Goal: Use online tool/utility: Utilize a website feature to perform a specific function

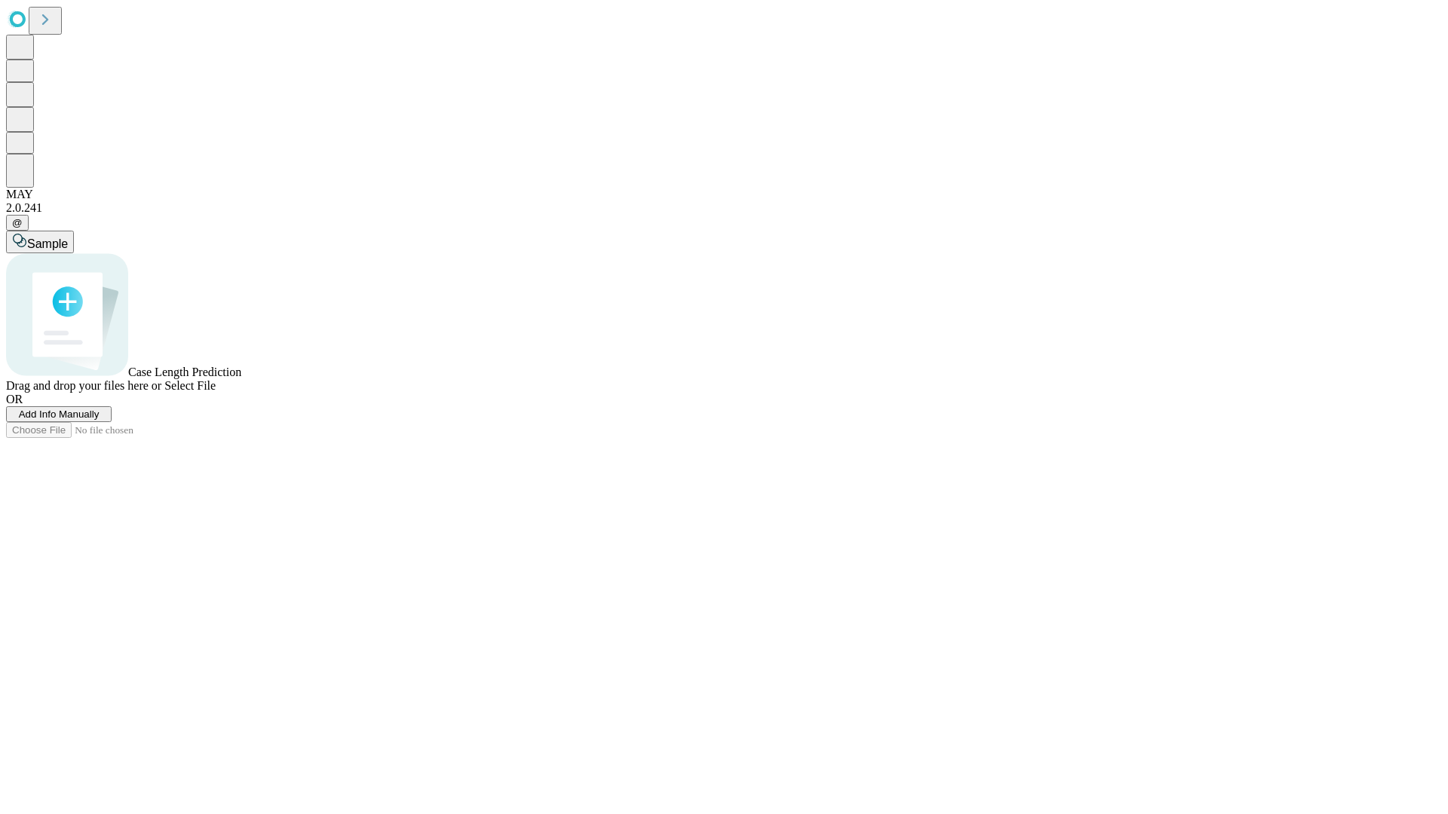
click at [216, 392] on span "Select File" at bounding box center [189, 385] width 51 height 13
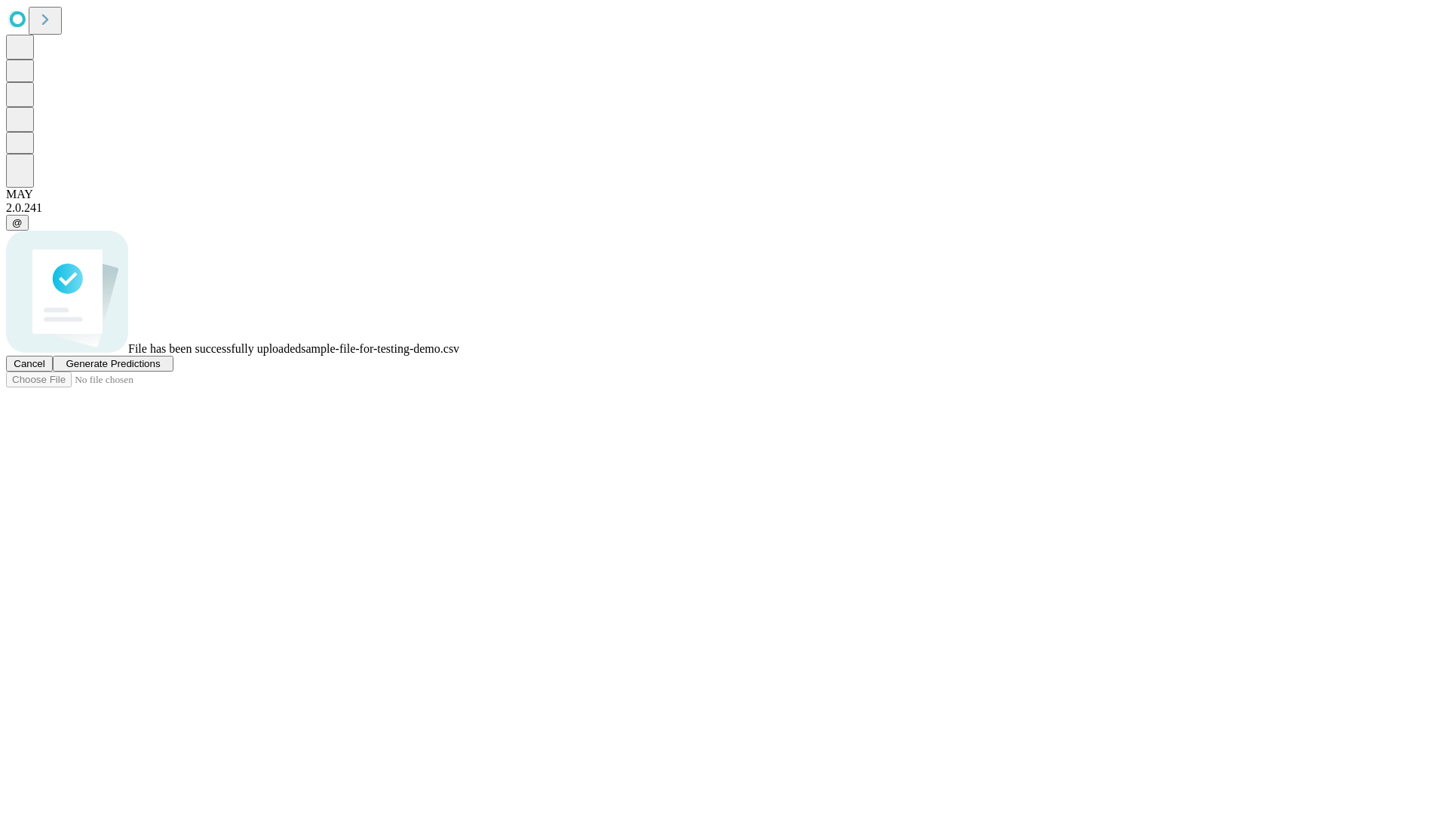
click at [160, 370] on span "Generate Predictions" at bounding box center [113, 363] width 94 height 11
